Goal: Transaction & Acquisition: Purchase product/service

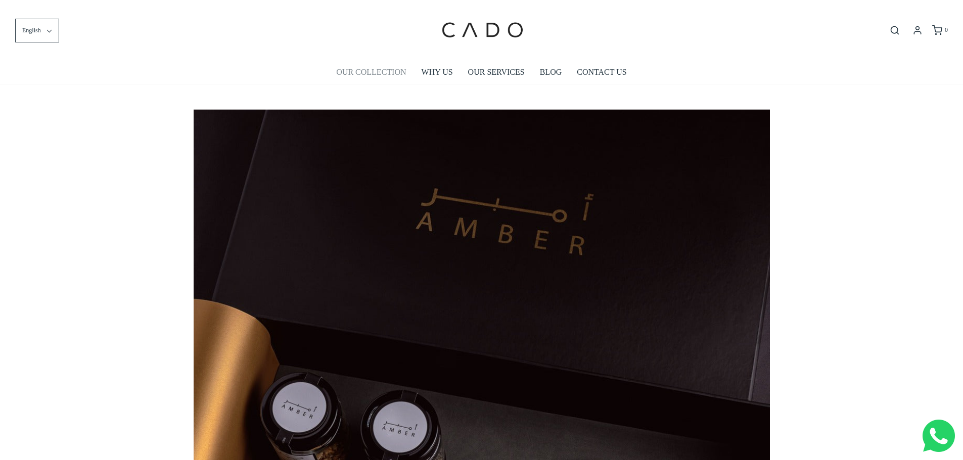
click at [383, 68] on link "OUR COLLECTION" at bounding box center [371, 72] width 70 height 23
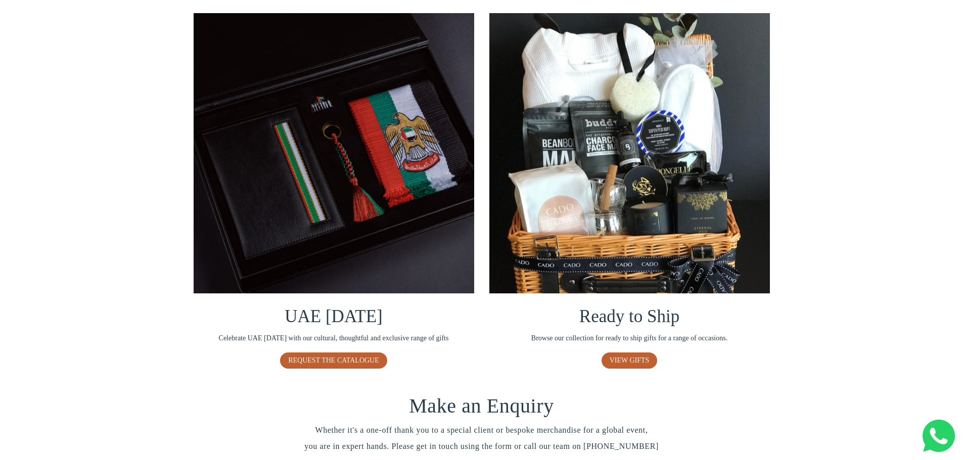
scroll to position [556, 0]
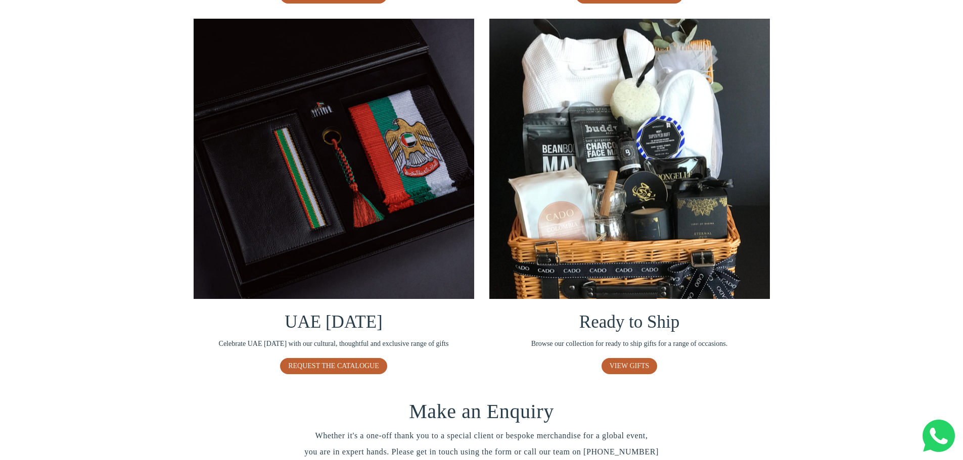
click at [585, 215] on img at bounding box center [629, 159] width 281 height 281
click at [620, 362] on span "VIEW GIFTS" at bounding box center [630, 366] width 40 height 8
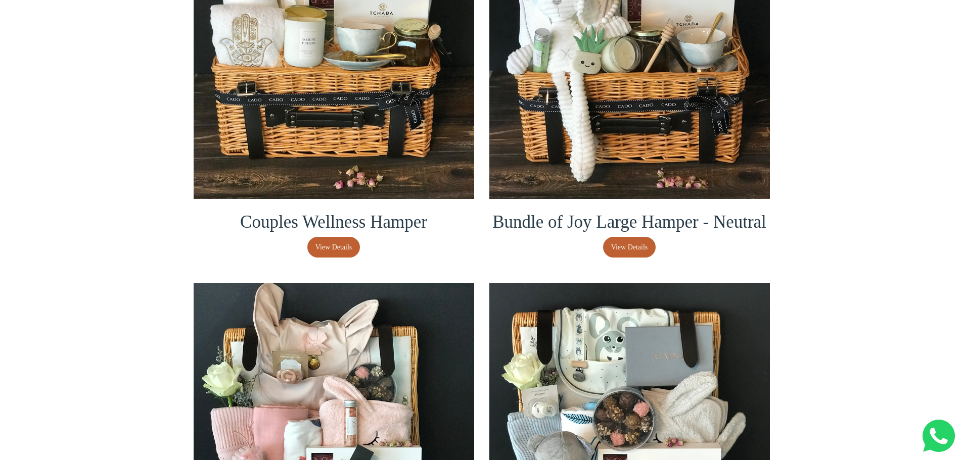
scroll to position [404, 0]
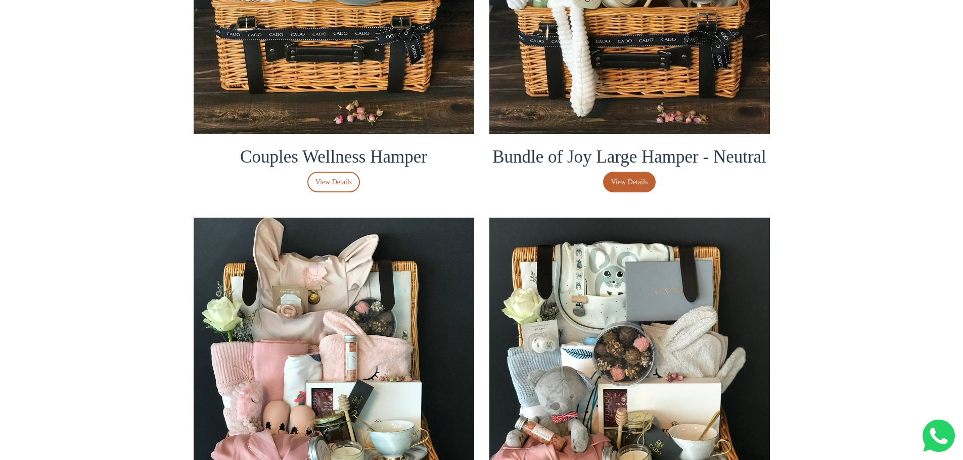
click at [340, 183] on span "View Details" at bounding box center [333, 182] width 37 height 11
